Goal: Information Seeking & Learning: Understand process/instructions

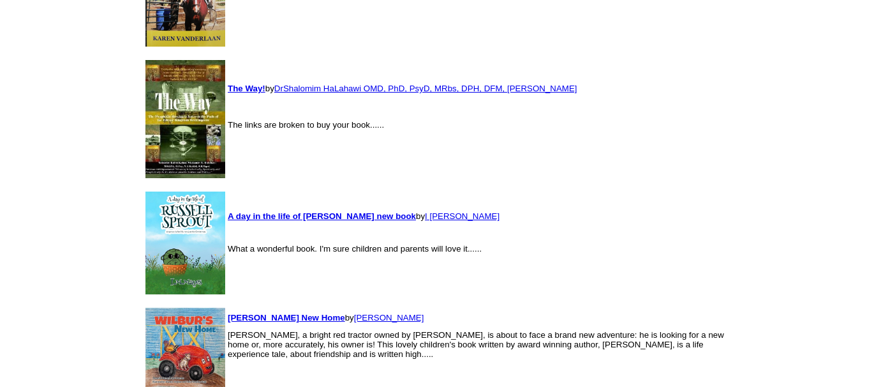
scroll to position [2493, 0]
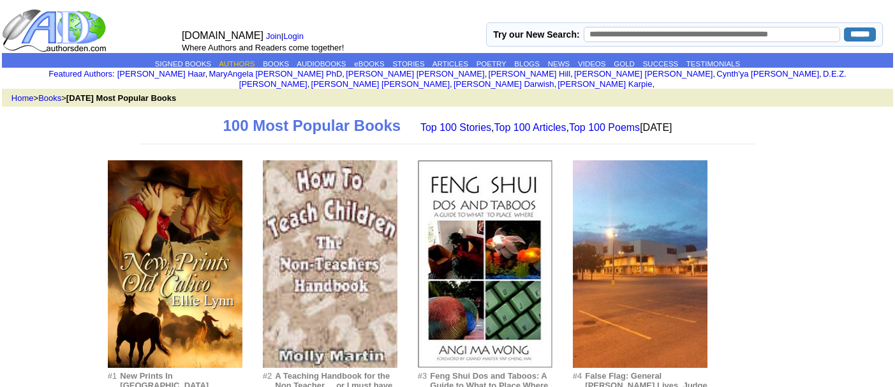
click at [221, 61] on link "AUTHORS" at bounding box center [237, 64] width 36 height 8
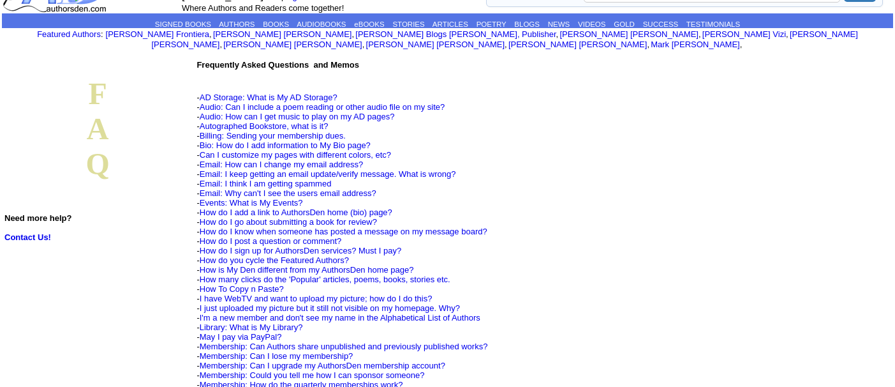
scroll to position [51, 0]
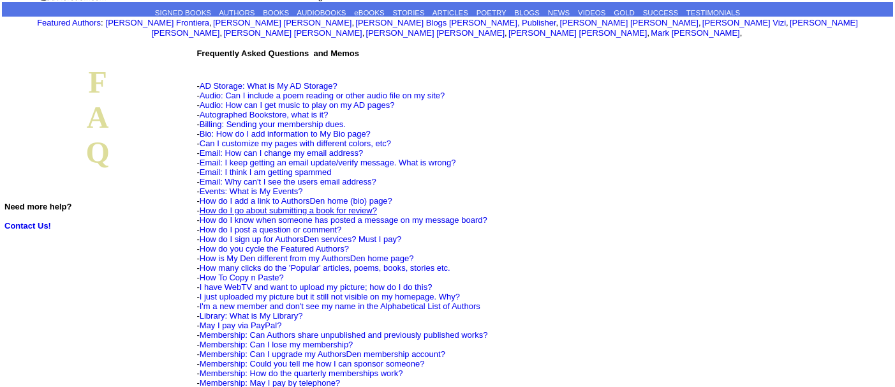
click at [374, 205] on link "How do I go about submitting a book for review?" at bounding box center [288, 210] width 177 height 10
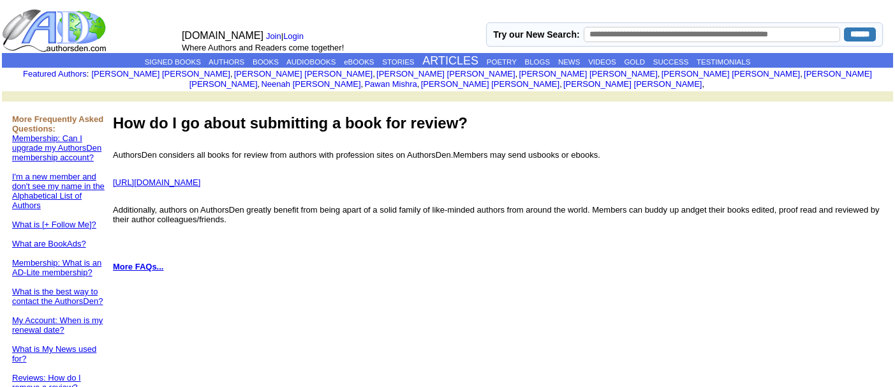
click at [200, 177] on font "http://www.authorsden.com/contact/" at bounding box center [156, 182] width 87 height 10
click at [63, 289] on link "What is the best way to contact the AuthorsDen?" at bounding box center [57, 295] width 91 height 19
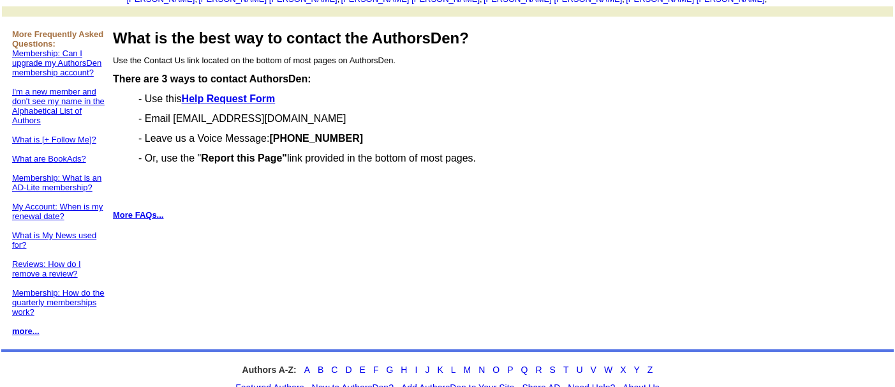
scroll to position [129, 0]
